Goal: Find specific page/section: Find specific page/section

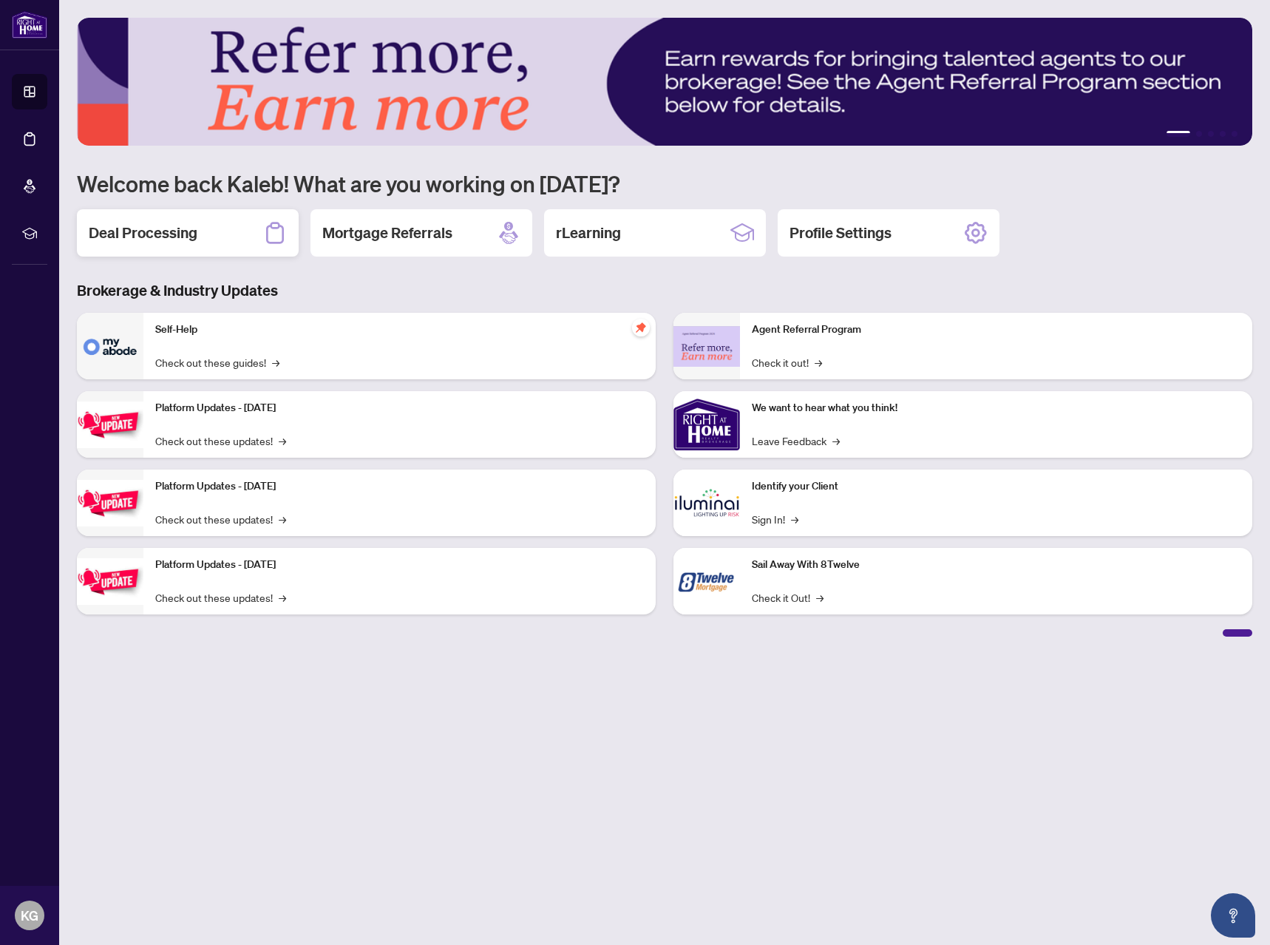
click at [227, 240] on div "Deal Processing" at bounding box center [188, 232] width 222 height 47
